Goal: Find specific page/section: Find specific page/section

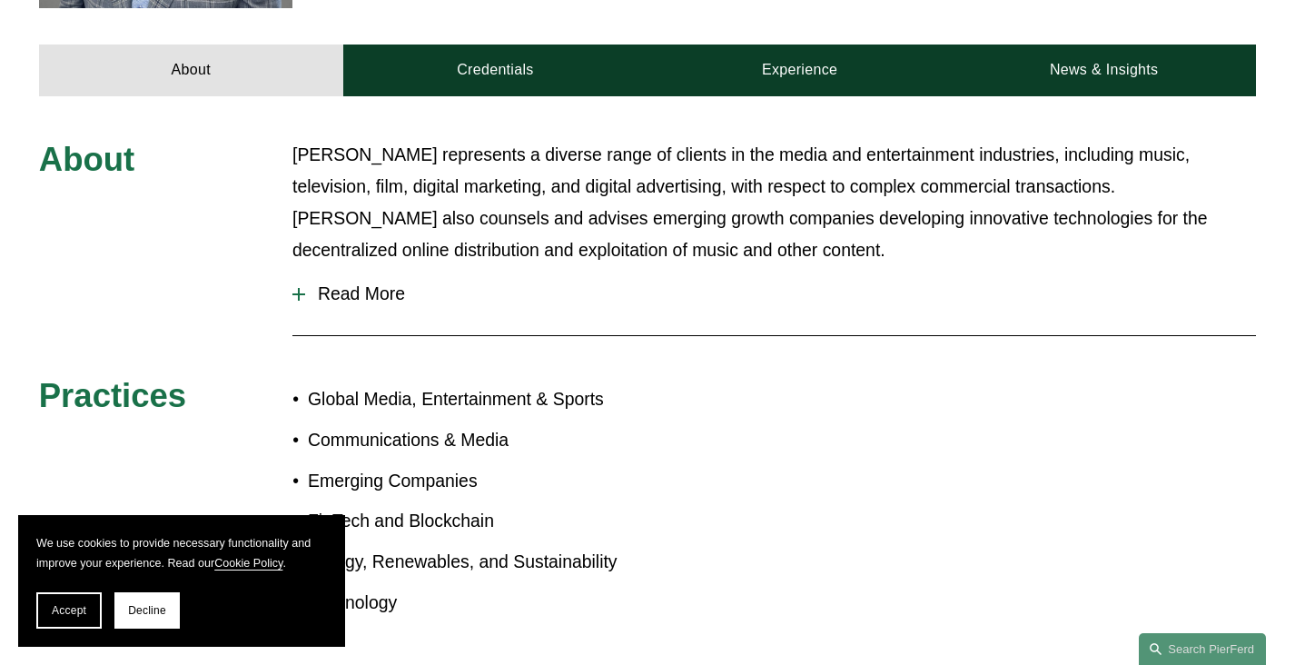
scroll to position [760, 0]
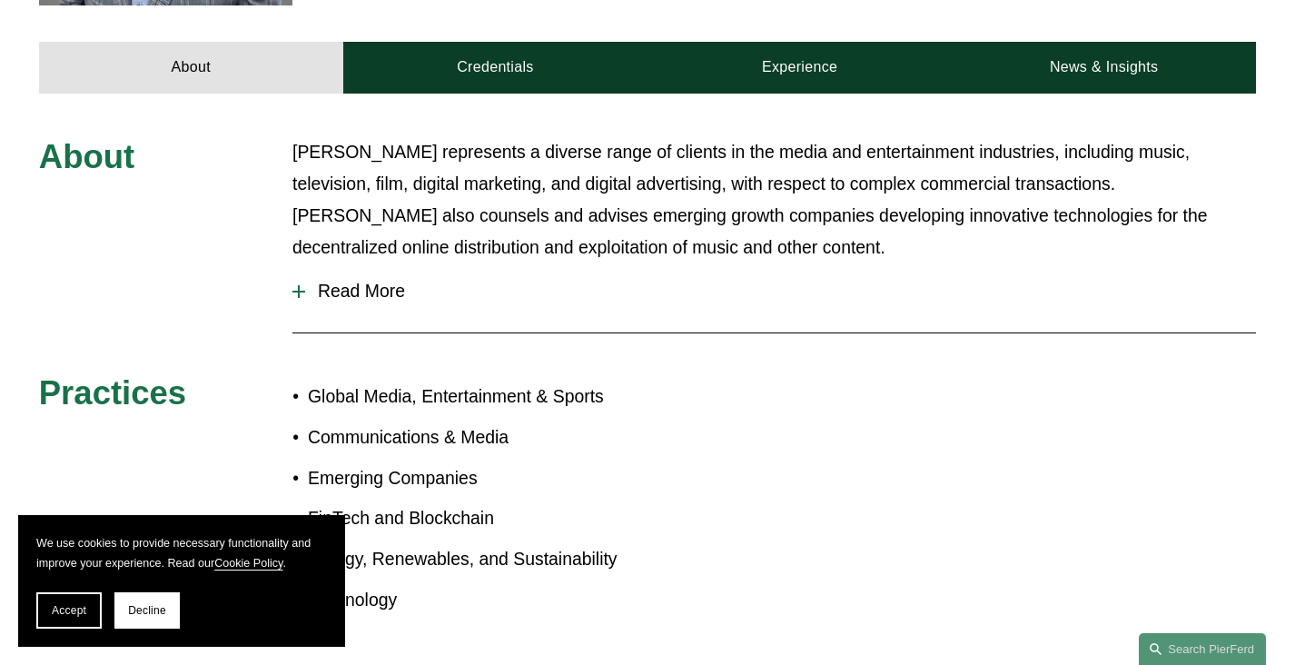
click at [355, 281] on span "Read More" at bounding box center [780, 291] width 951 height 21
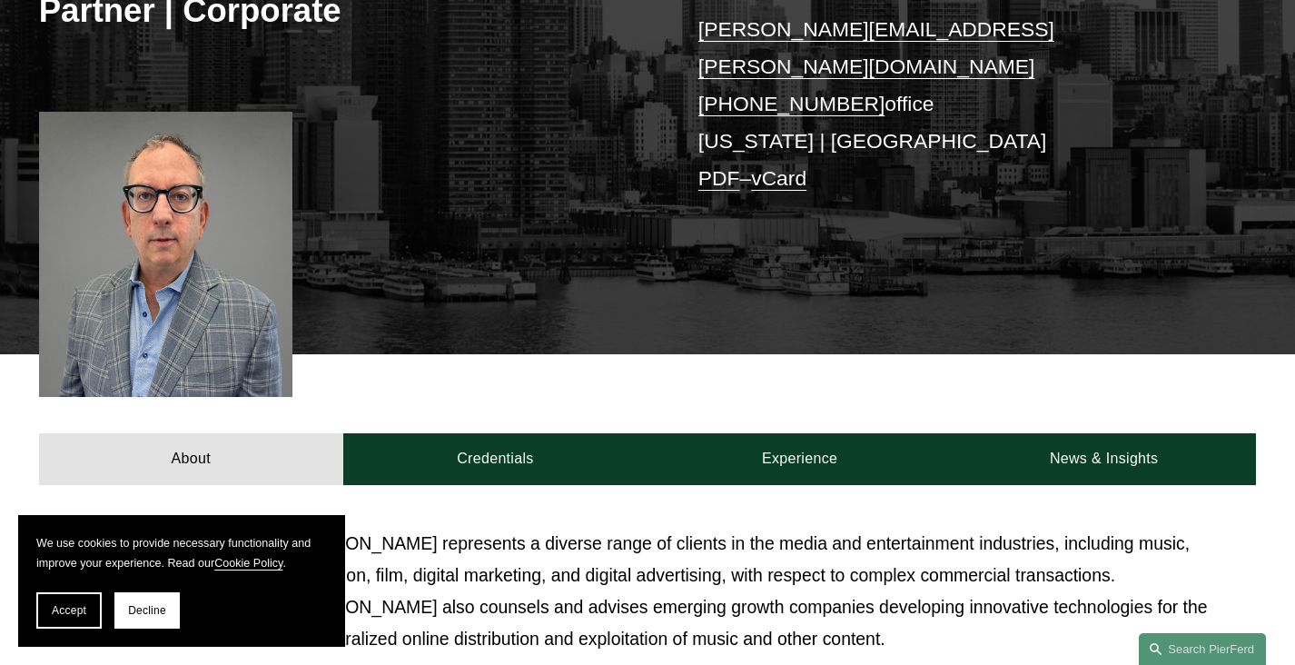
scroll to position [232, 0]
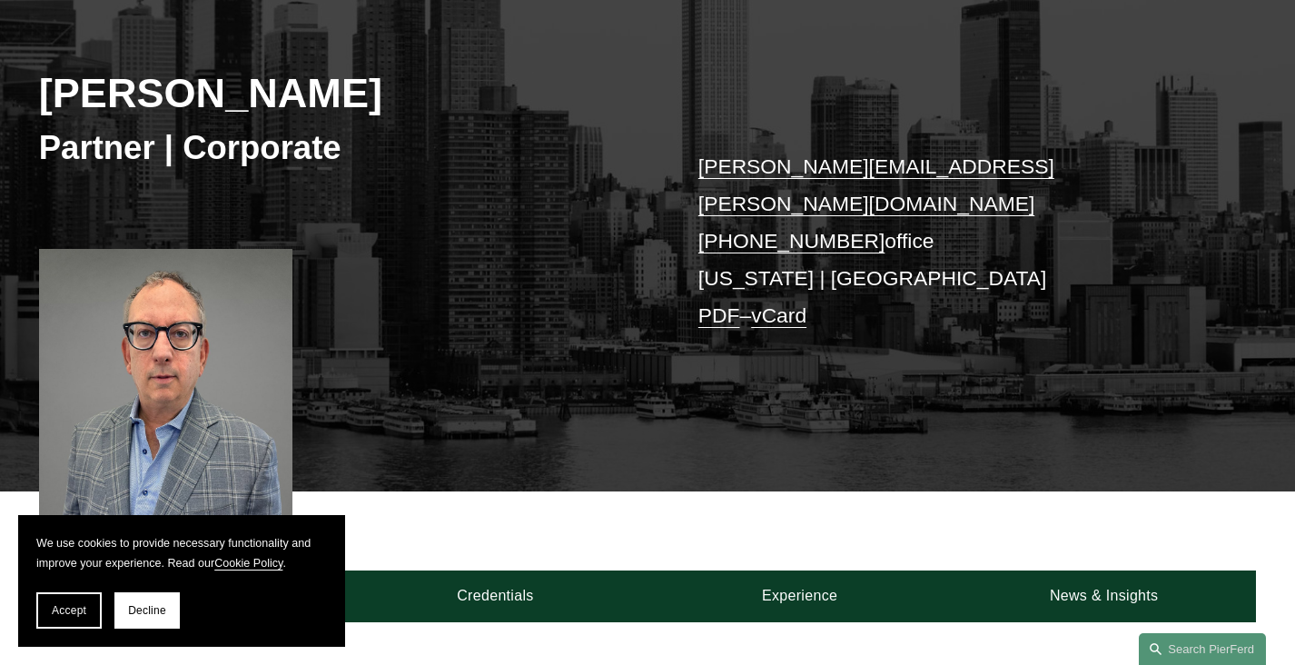
click at [309, 94] on h2 "[PERSON_NAME]" at bounding box center [343, 94] width 609 height 50
copy h2 "Chidekel"
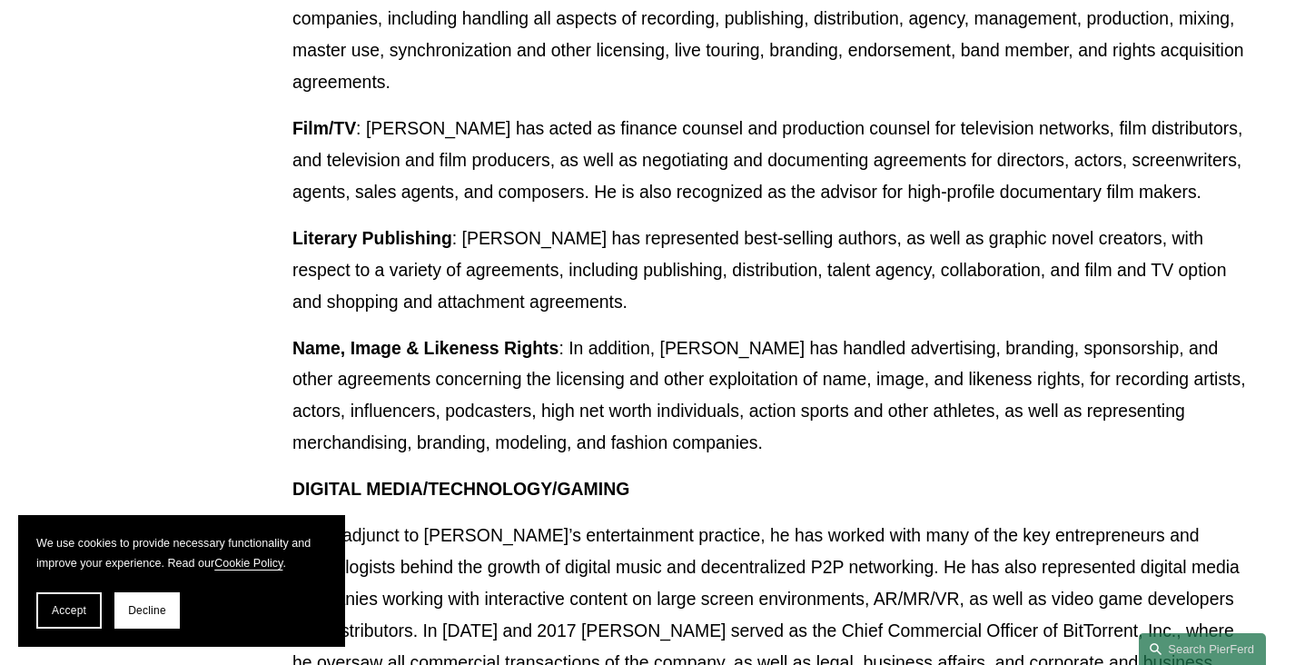
scroll to position [0, 0]
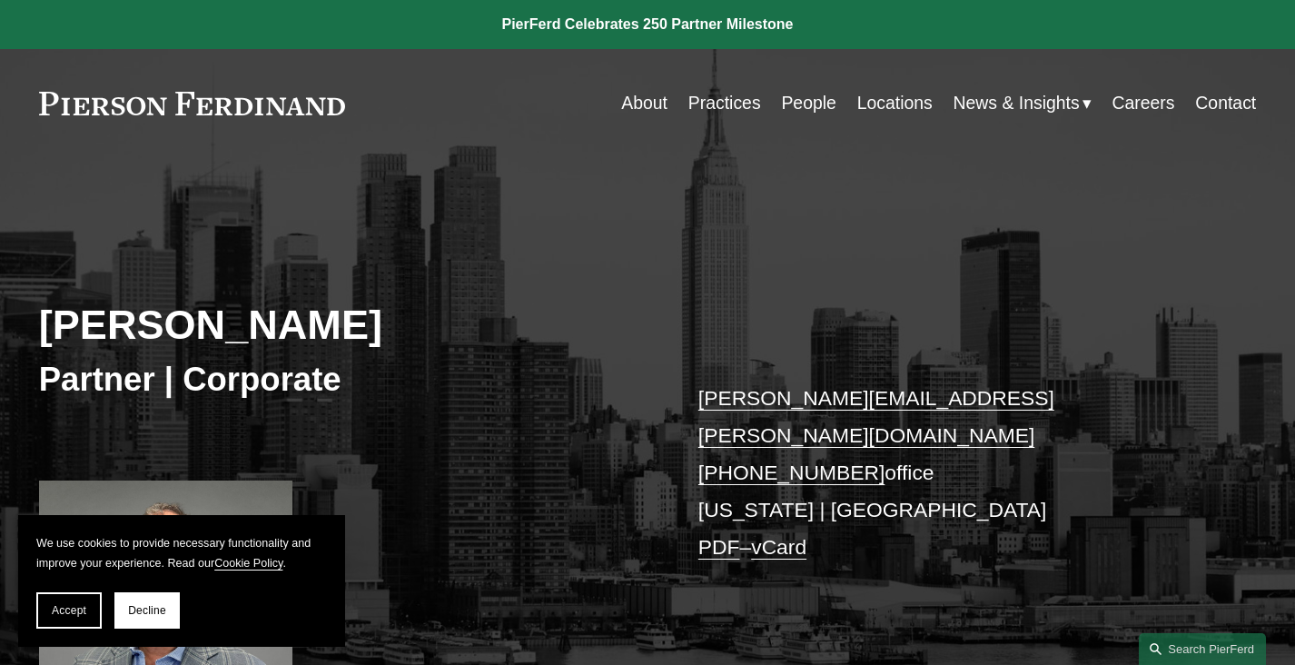
click at [709, 110] on link "Practices" at bounding box center [725, 102] width 73 height 35
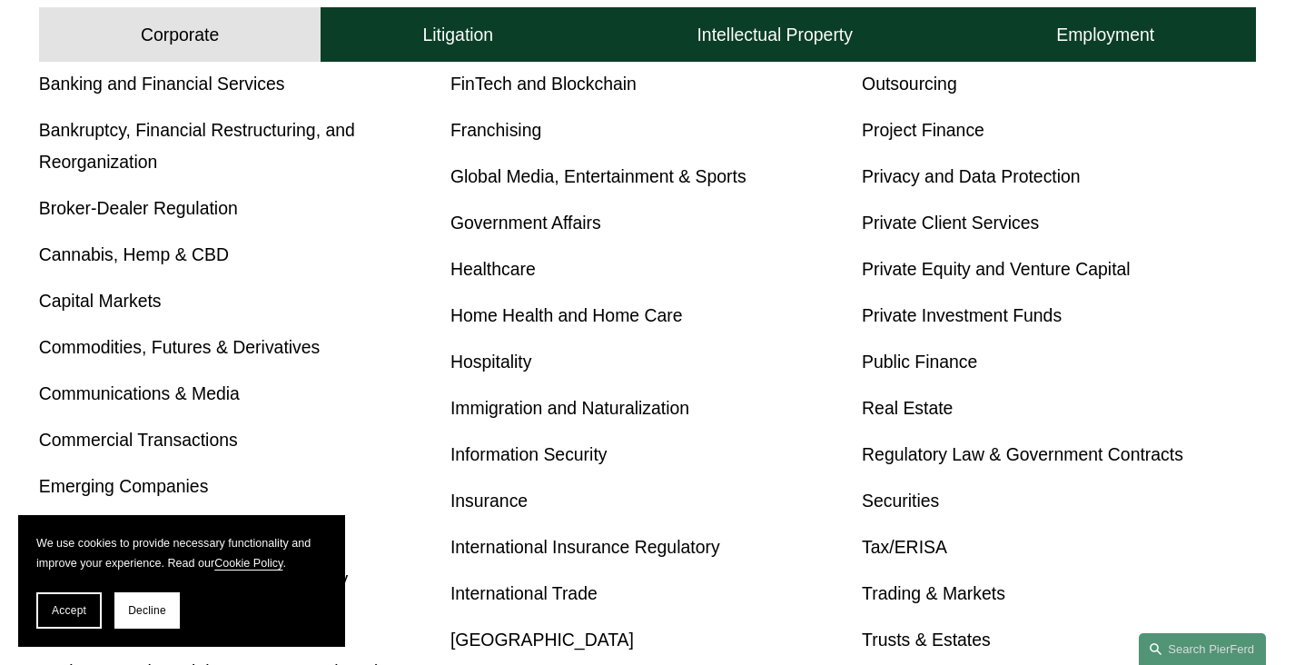
scroll to position [763, 0]
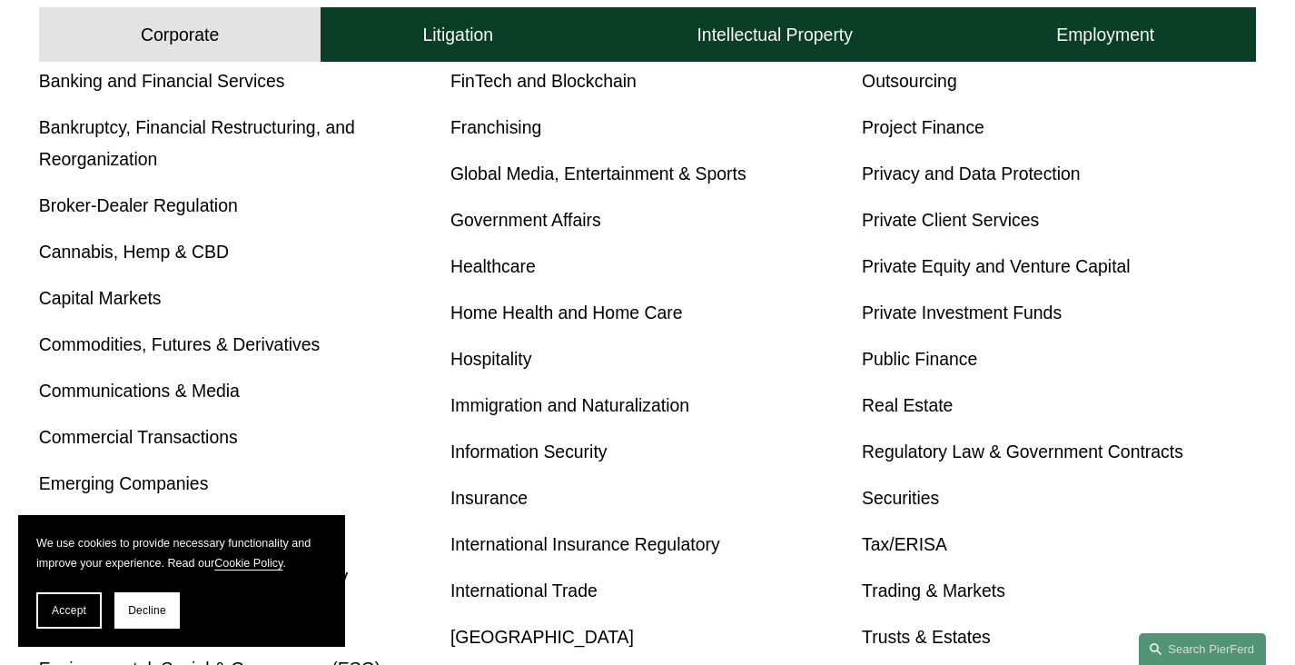
click at [639, 175] on link "Global Media, Entertainment & Sports" at bounding box center [599, 174] width 296 height 20
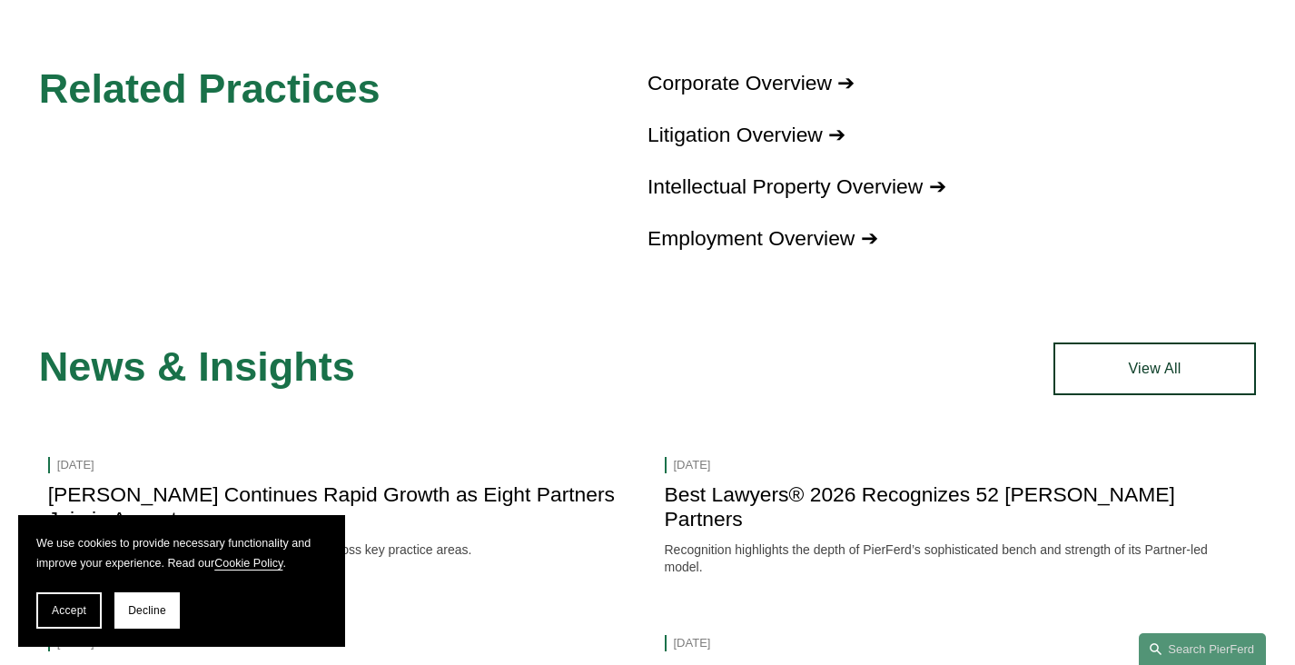
scroll to position [2437, 0]
